Goal: Transaction & Acquisition: Obtain resource

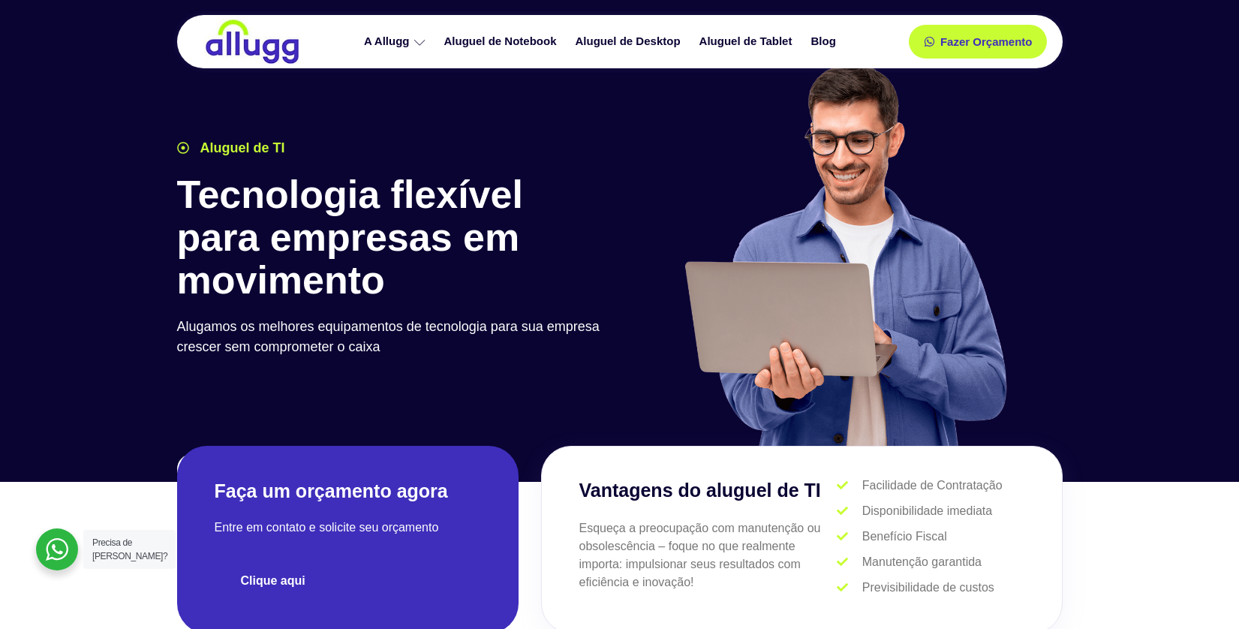
click at [273, 576] on span "Clique aqui" at bounding box center [273, 581] width 65 height 12
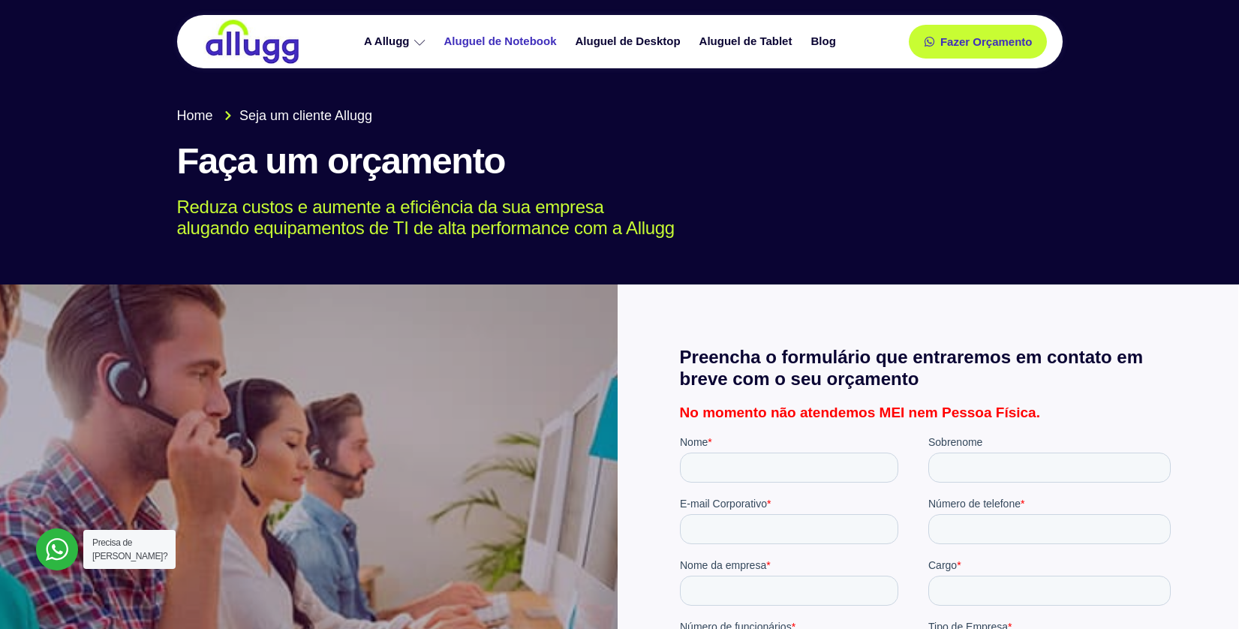
click at [514, 45] on link "Aluguel de Notebook" at bounding box center [502, 42] width 131 height 26
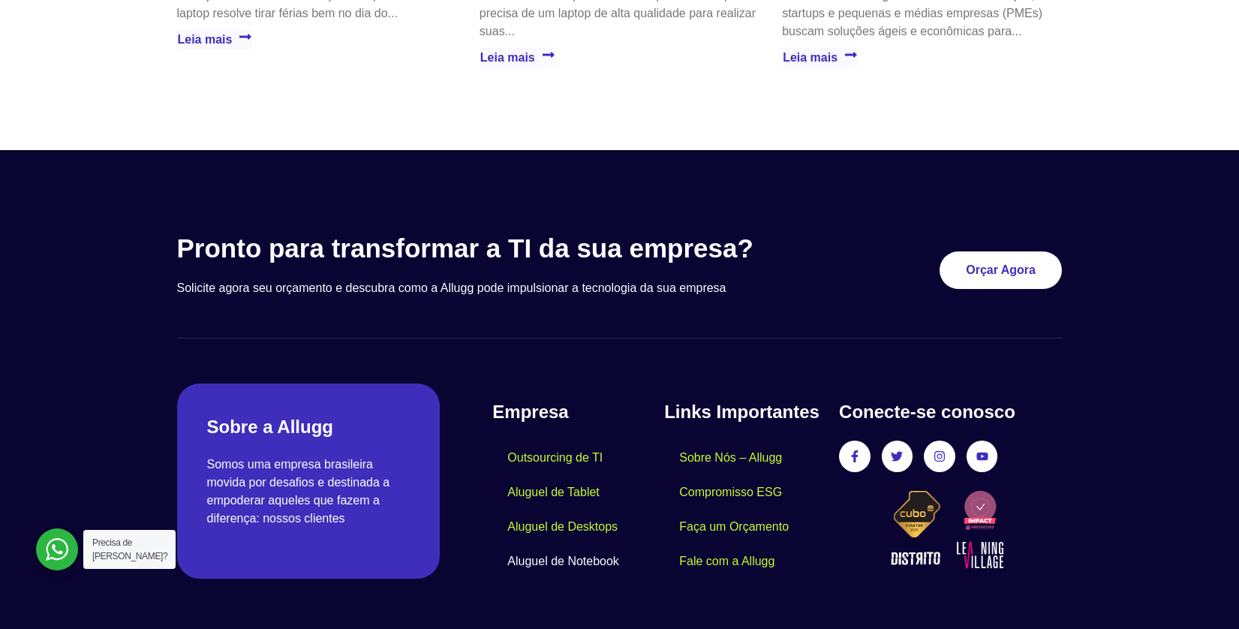
scroll to position [3659, 0]
